Goal: Task Accomplishment & Management: Manage account settings

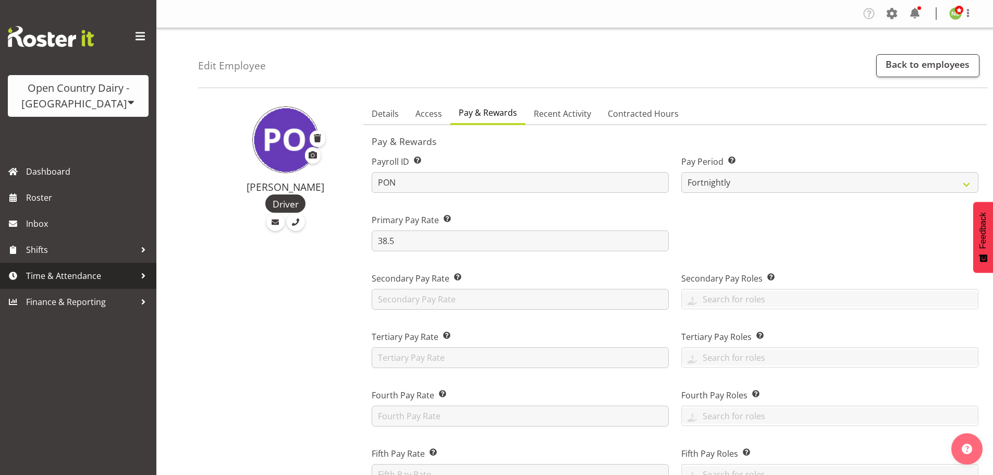
select select "manual"
select select "fixed"
select select "roster_fixed"
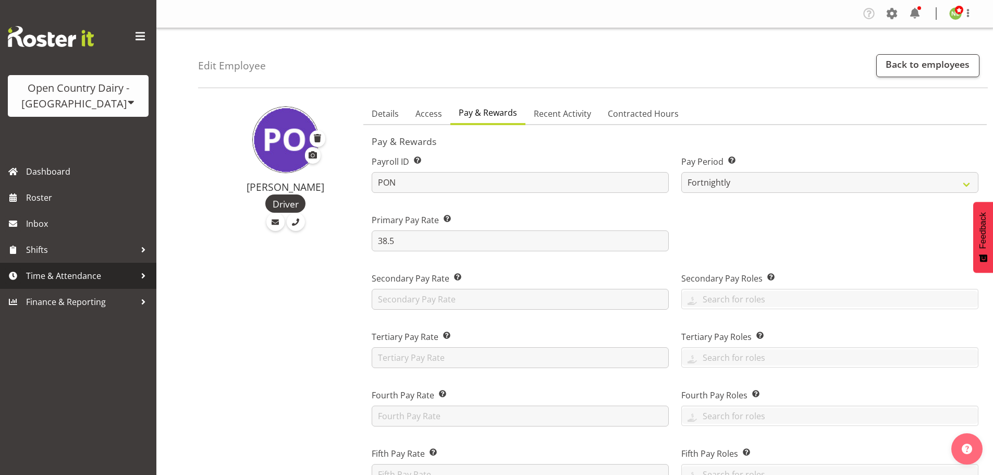
select select "day"
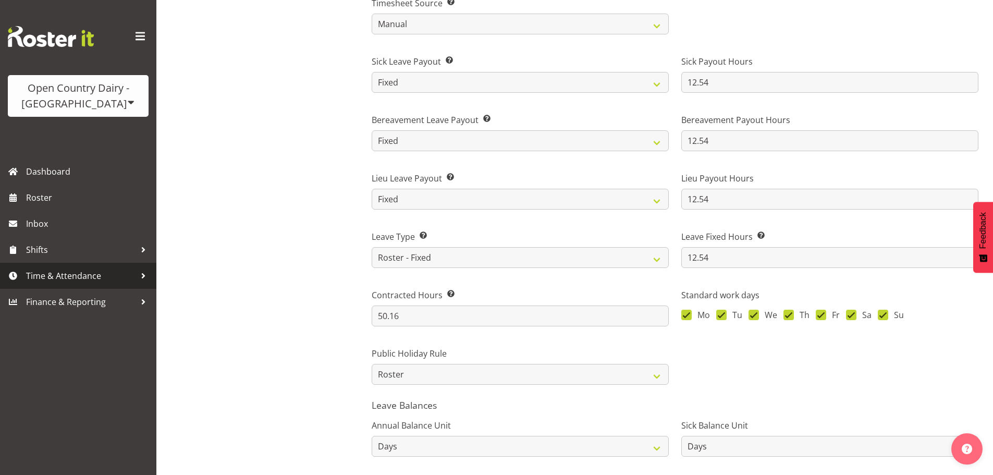
click at [62, 280] on span "Time & Attendance" at bounding box center [81, 276] width 110 height 16
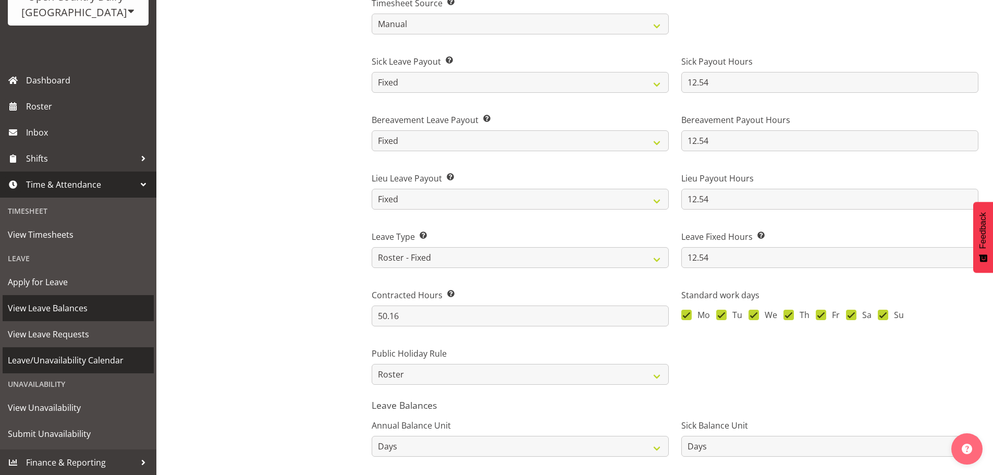
scroll to position [92, 0]
click at [71, 302] on span "View Leave Balances" at bounding box center [78, 308] width 141 height 16
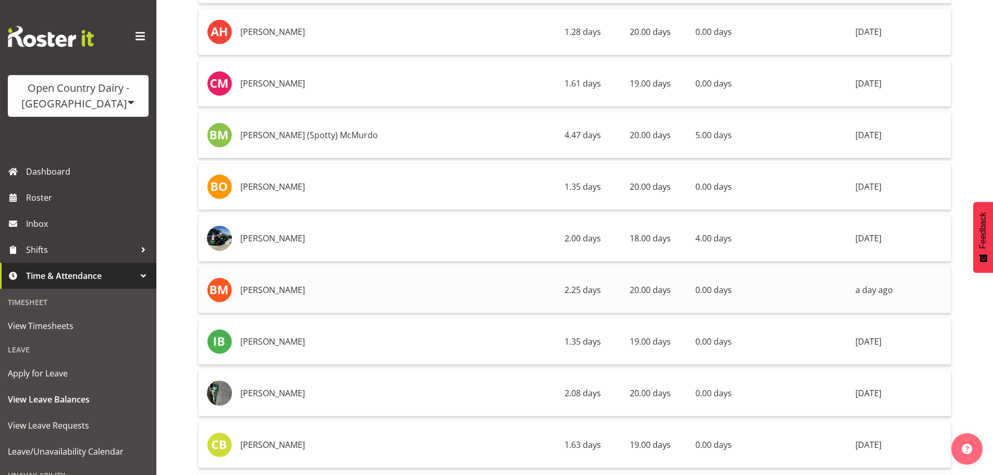
scroll to position [522, 0]
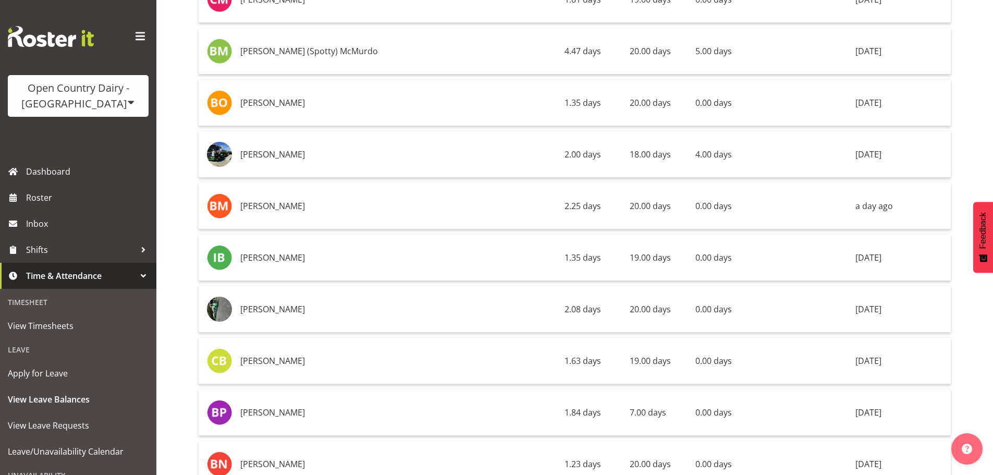
click at [74, 93] on div "Open Country Dairy - [GEOGRAPHIC_DATA]" at bounding box center [78, 95] width 120 height 31
click at [87, 137] on link "Open Country Dairy - [GEOGRAPHIC_DATA]" at bounding box center [108, 132] width 201 height 19
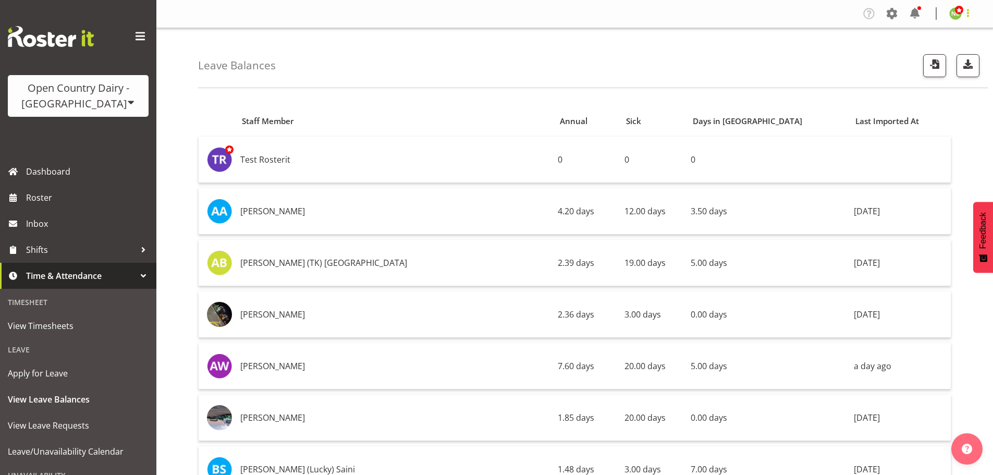
click at [971, 11] on span at bounding box center [968, 13] width 13 height 13
click at [830, 57] on div "Leave Balances" at bounding box center [593, 58] width 790 height 60
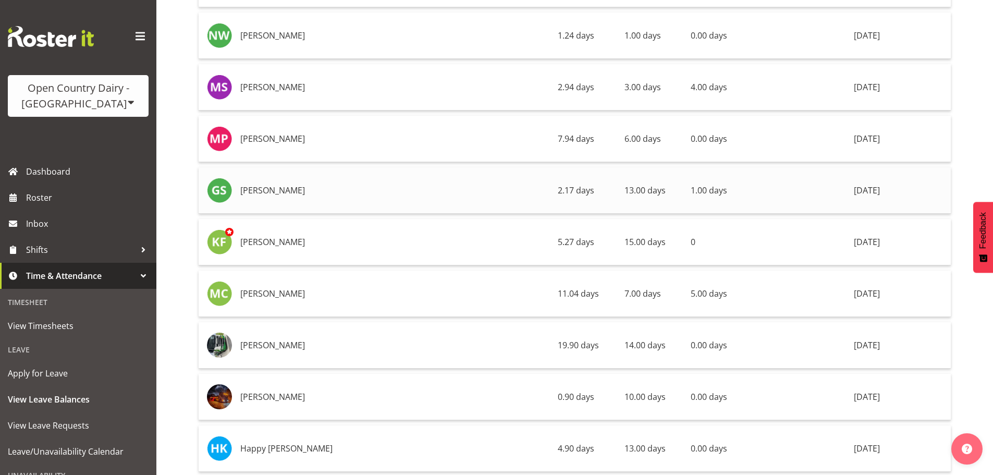
scroll to position [3494, 0]
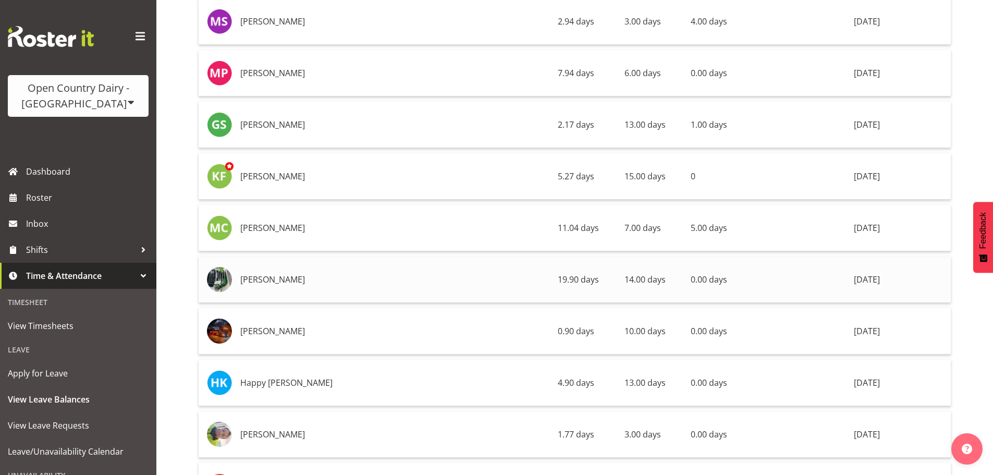
click at [625, 280] on span "14.00 days" at bounding box center [645, 279] width 41 height 11
click at [625, 279] on span "14.00 days" at bounding box center [645, 279] width 41 height 11
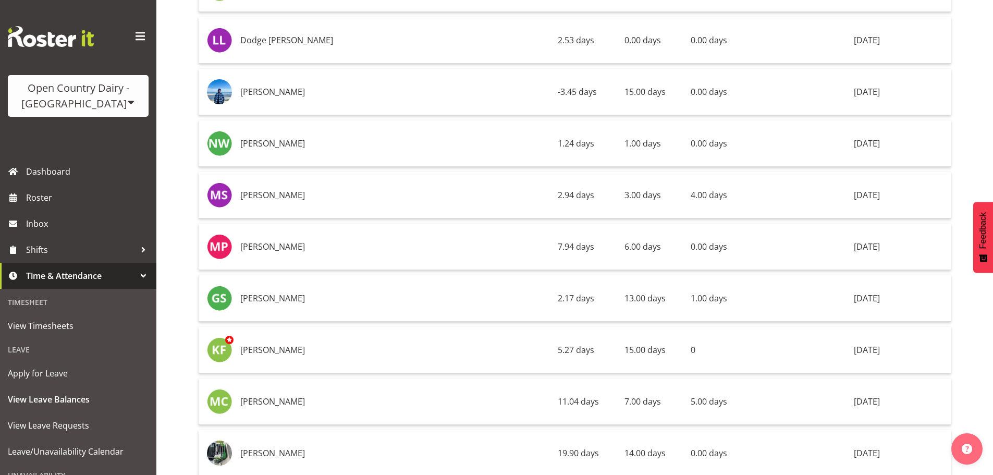
scroll to position [3515, 0]
